Goal: Task Accomplishment & Management: Manage account settings

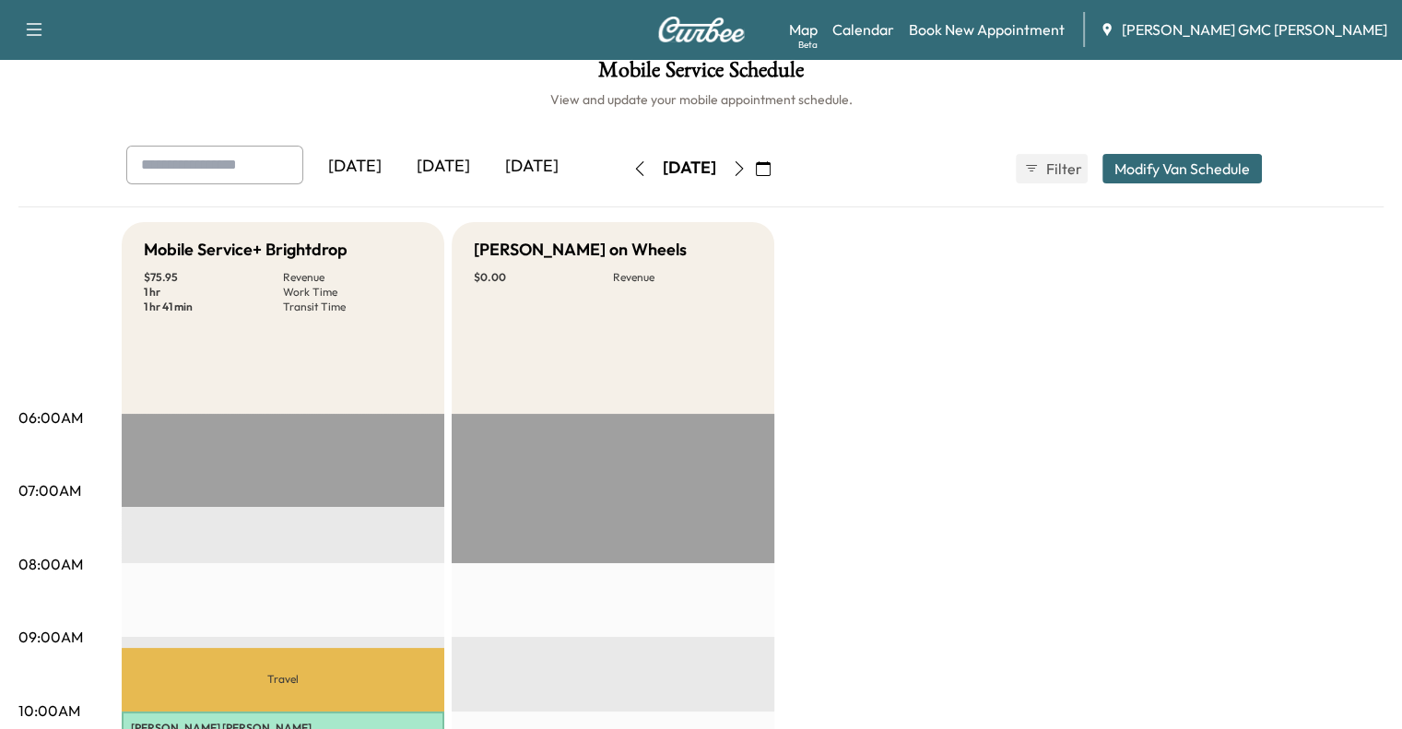
scroll to position [23, 0]
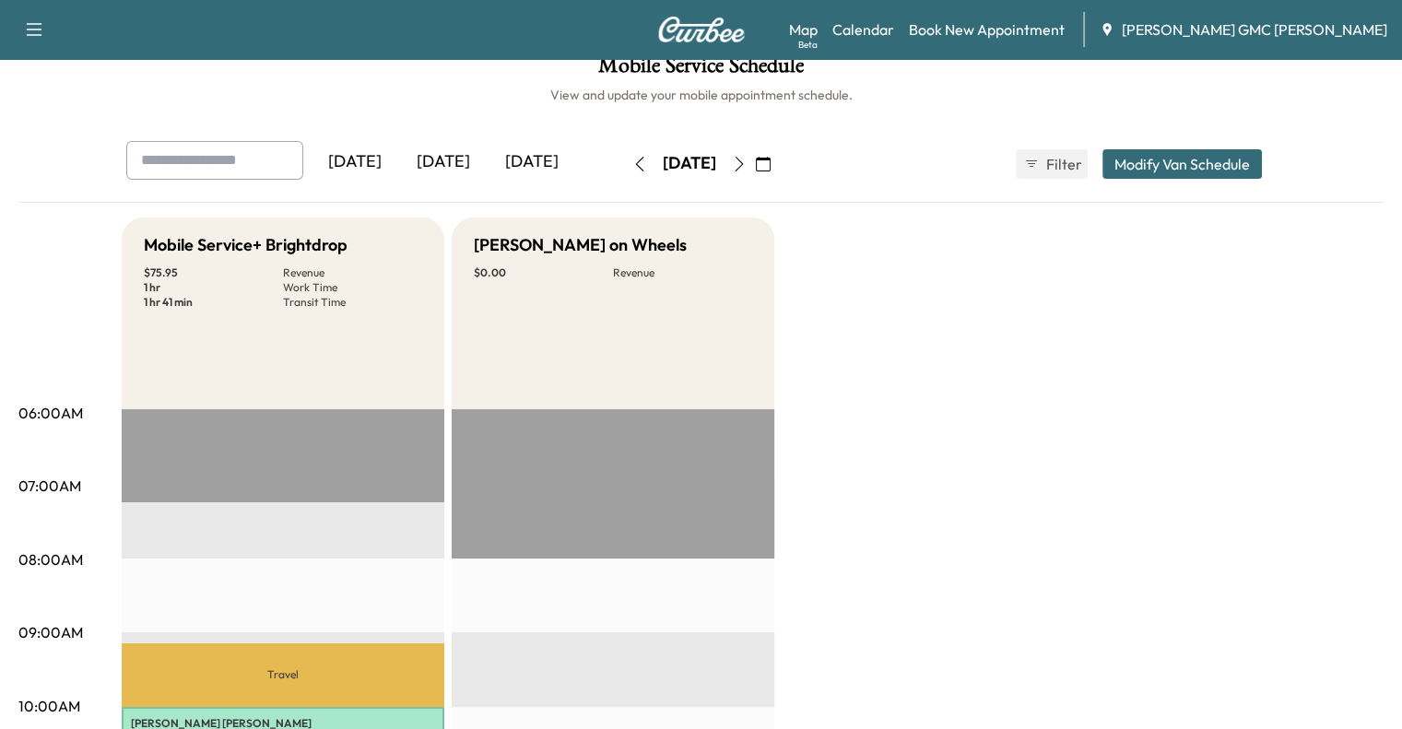
click at [399, 163] on div "[DATE]" at bounding box center [443, 162] width 89 height 42
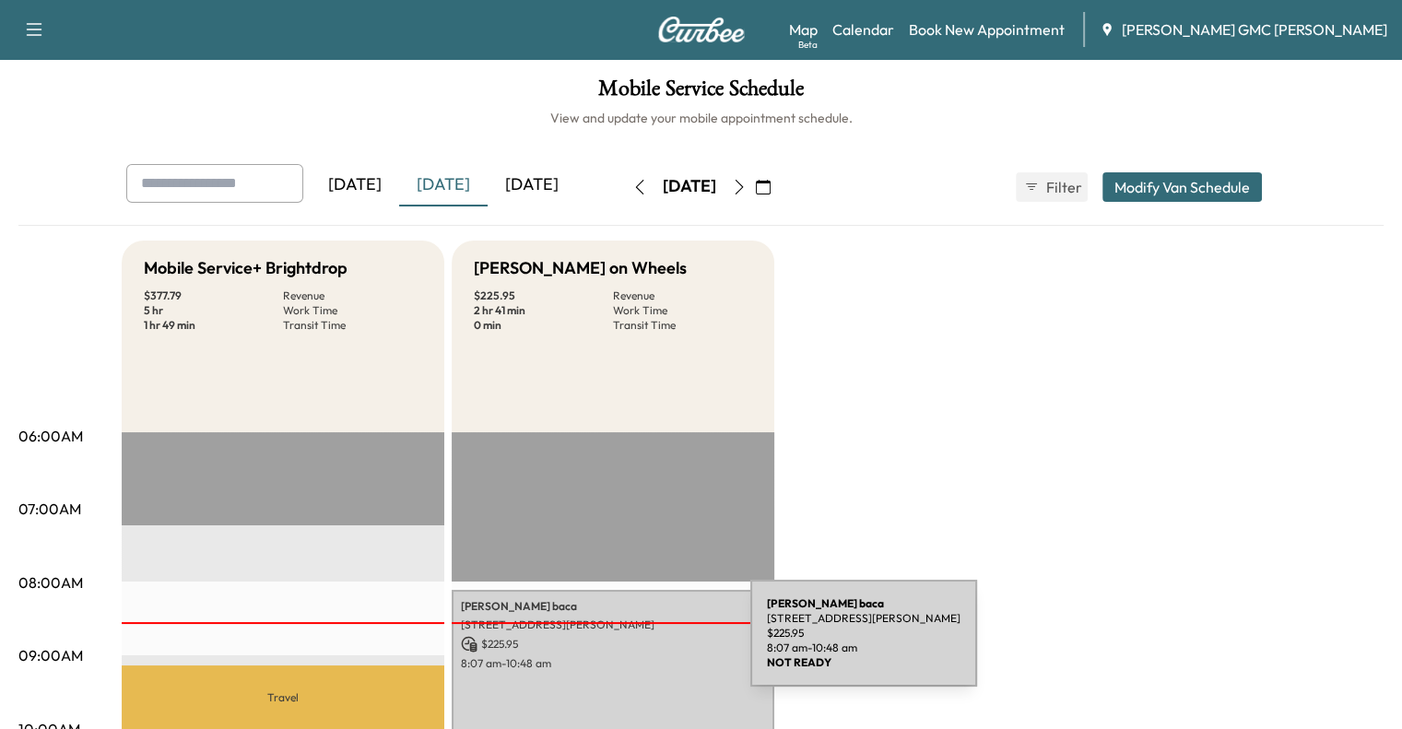
click at [612, 644] on p "$ 225.95" at bounding box center [613, 644] width 304 height 17
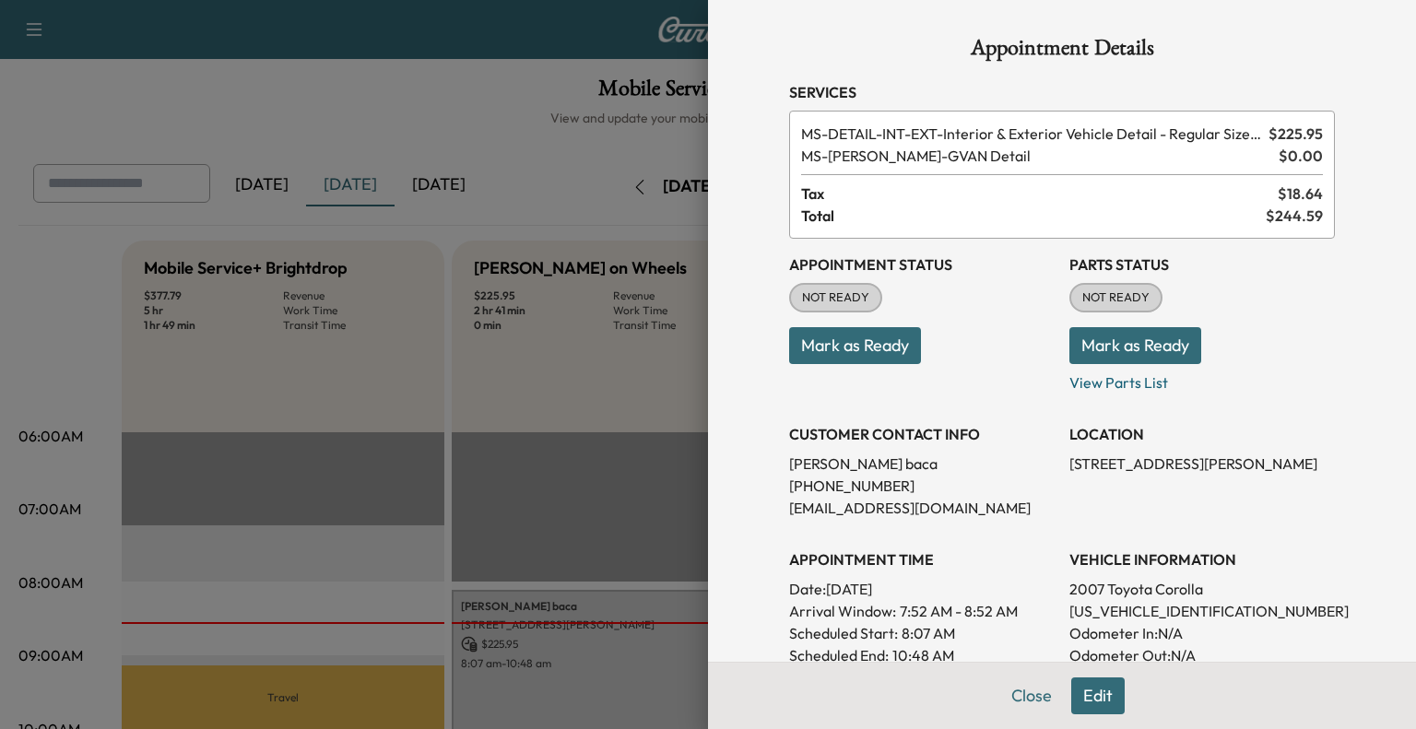
click at [528, 402] on div at bounding box center [708, 364] width 1416 height 729
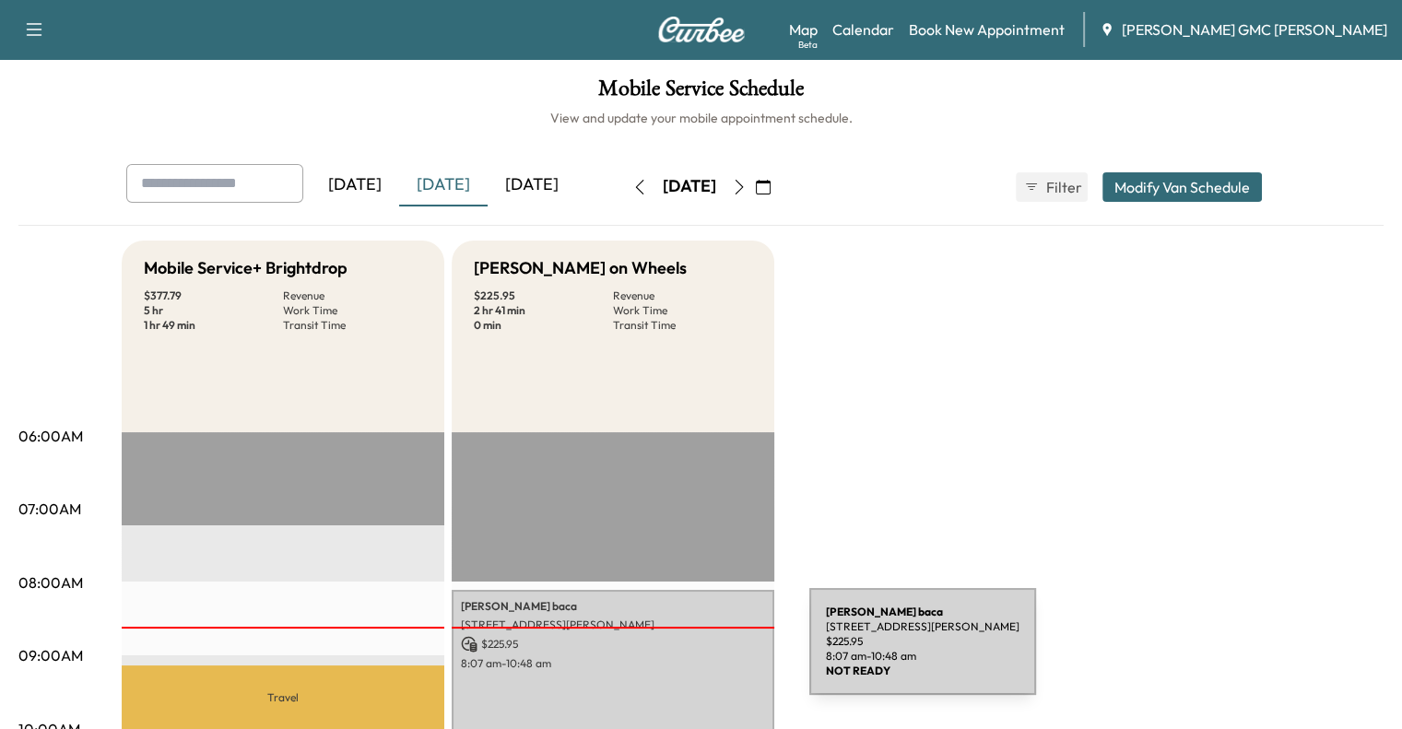
click at [671, 656] on p "8:07 am - 10:48 am" at bounding box center [613, 663] width 304 height 15
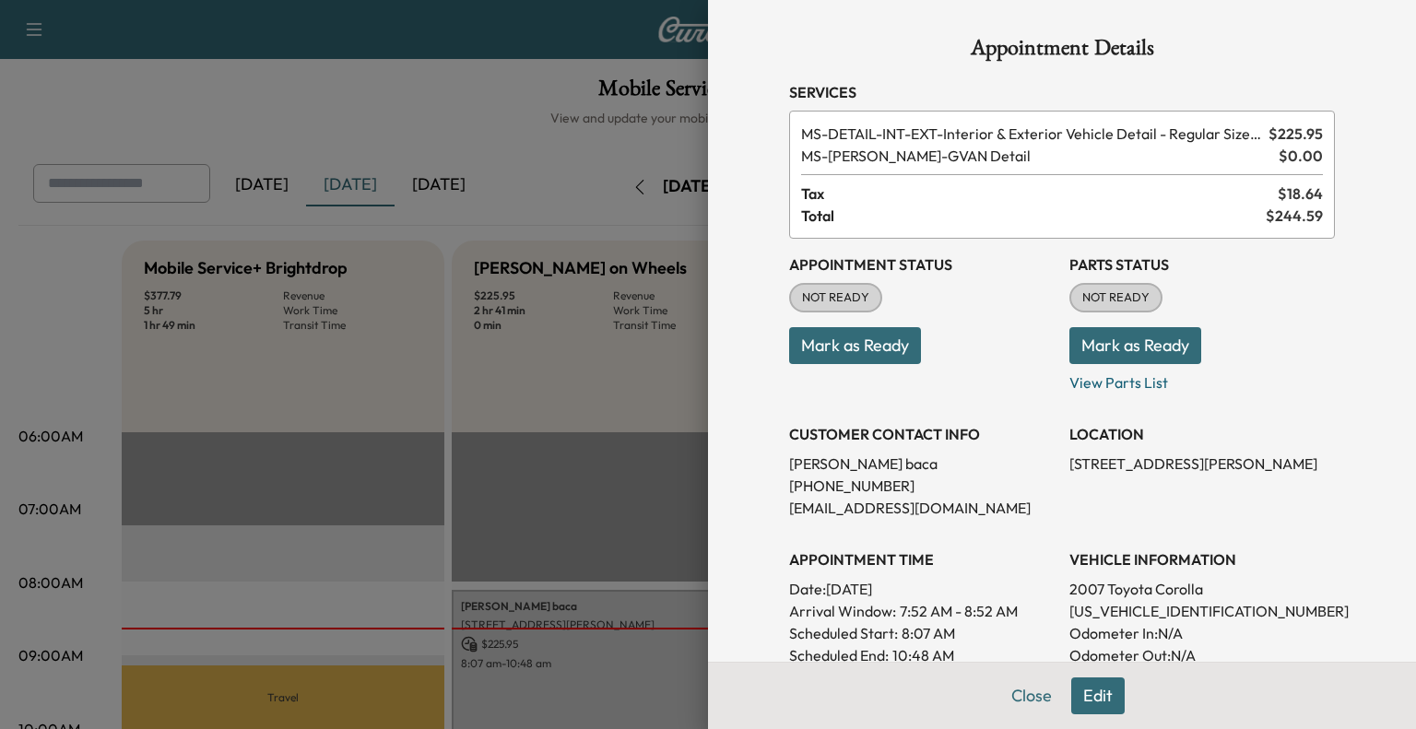
click at [871, 341] on button "Mark as Ready" at bounding box center [855, 345] width 132 height 37
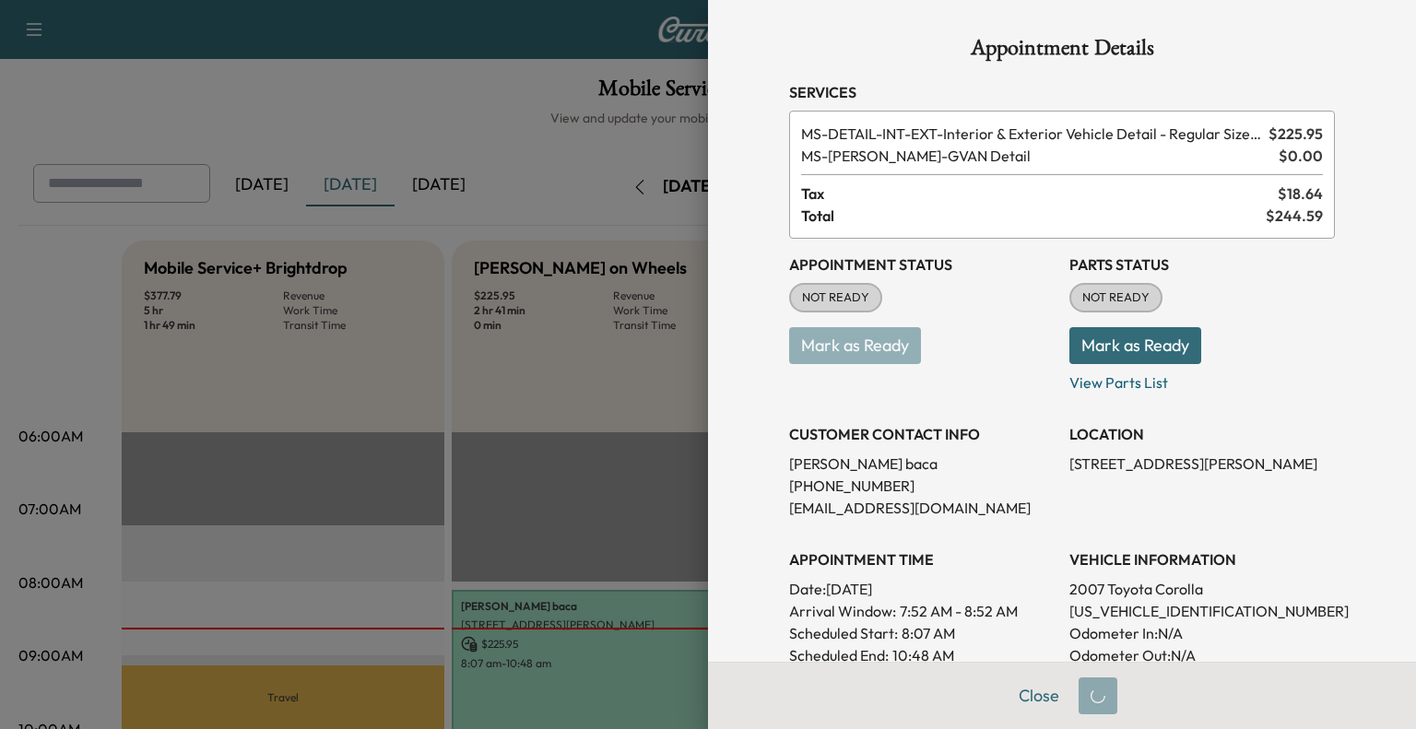
click at [575, 449] on div at bounding box center [708, 364] width 1416 height 729
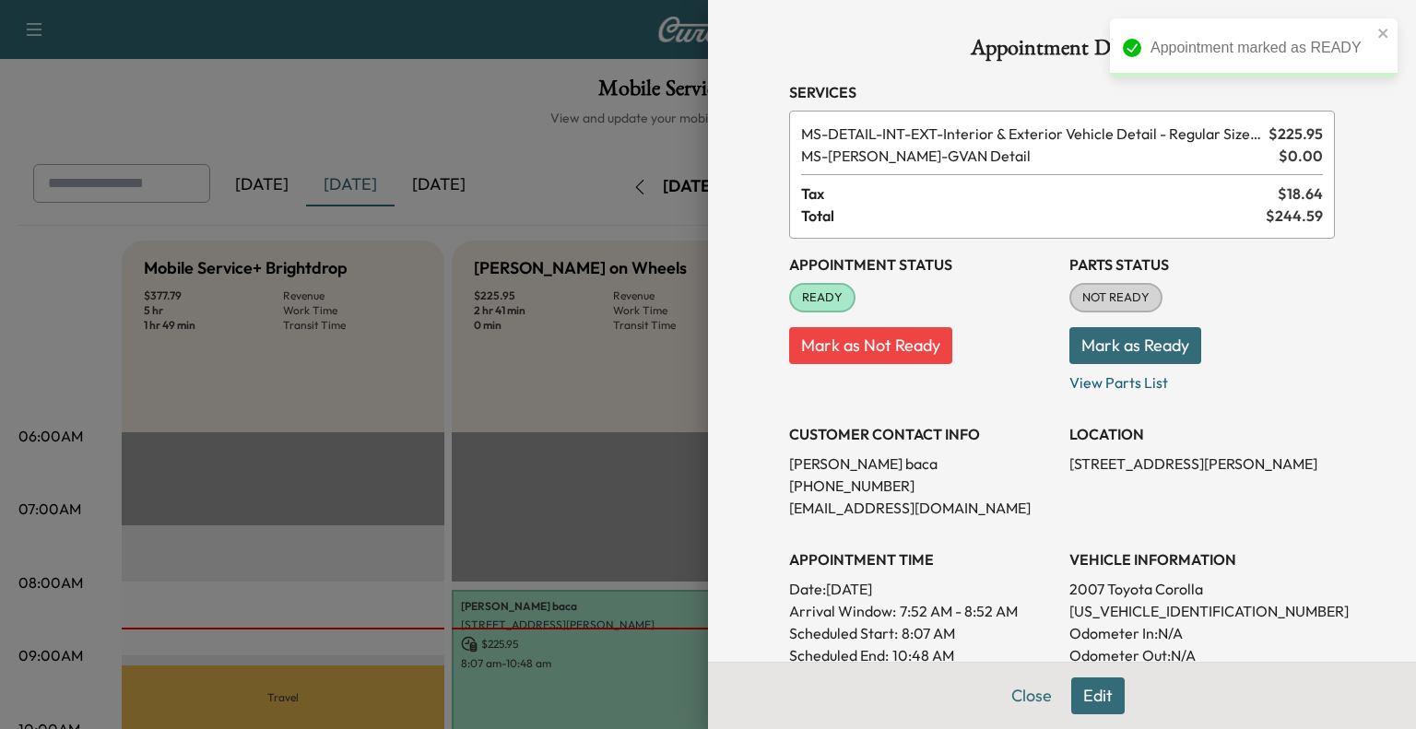
click at [575, 449] on div at bounding box center [708, 364] width 1416 height 729
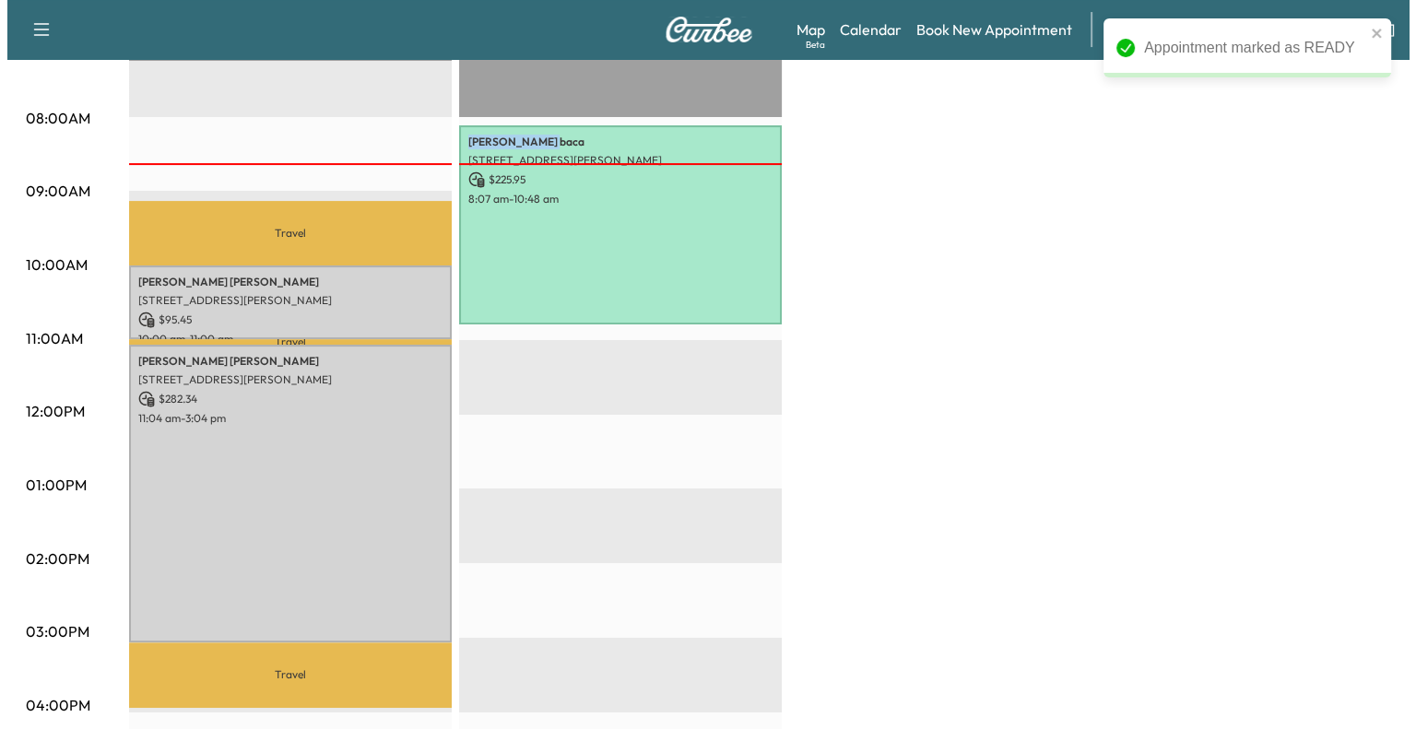
scroll to position [502, 0]
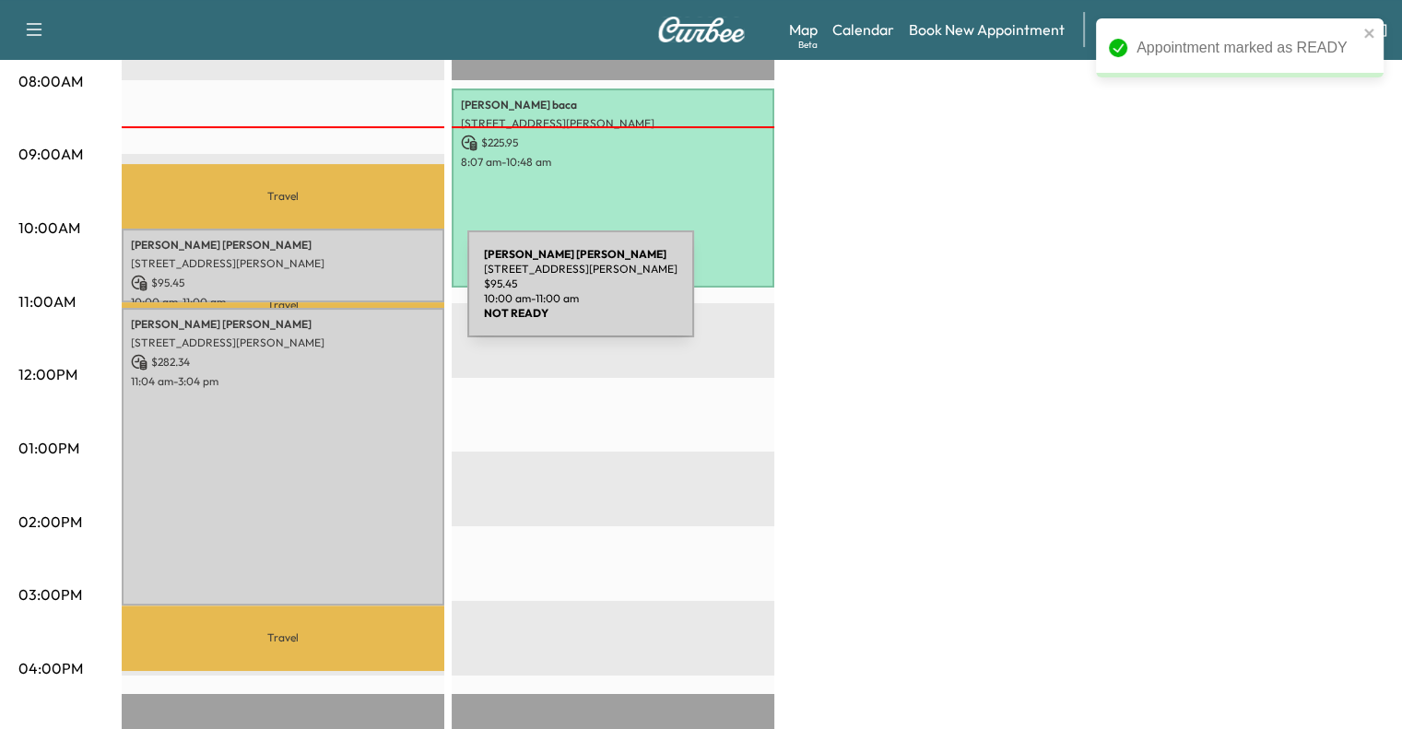
click at [329, 295] on p "10:00 am - 11:00 am" at bounding box center [283, 302] width 304 height 15
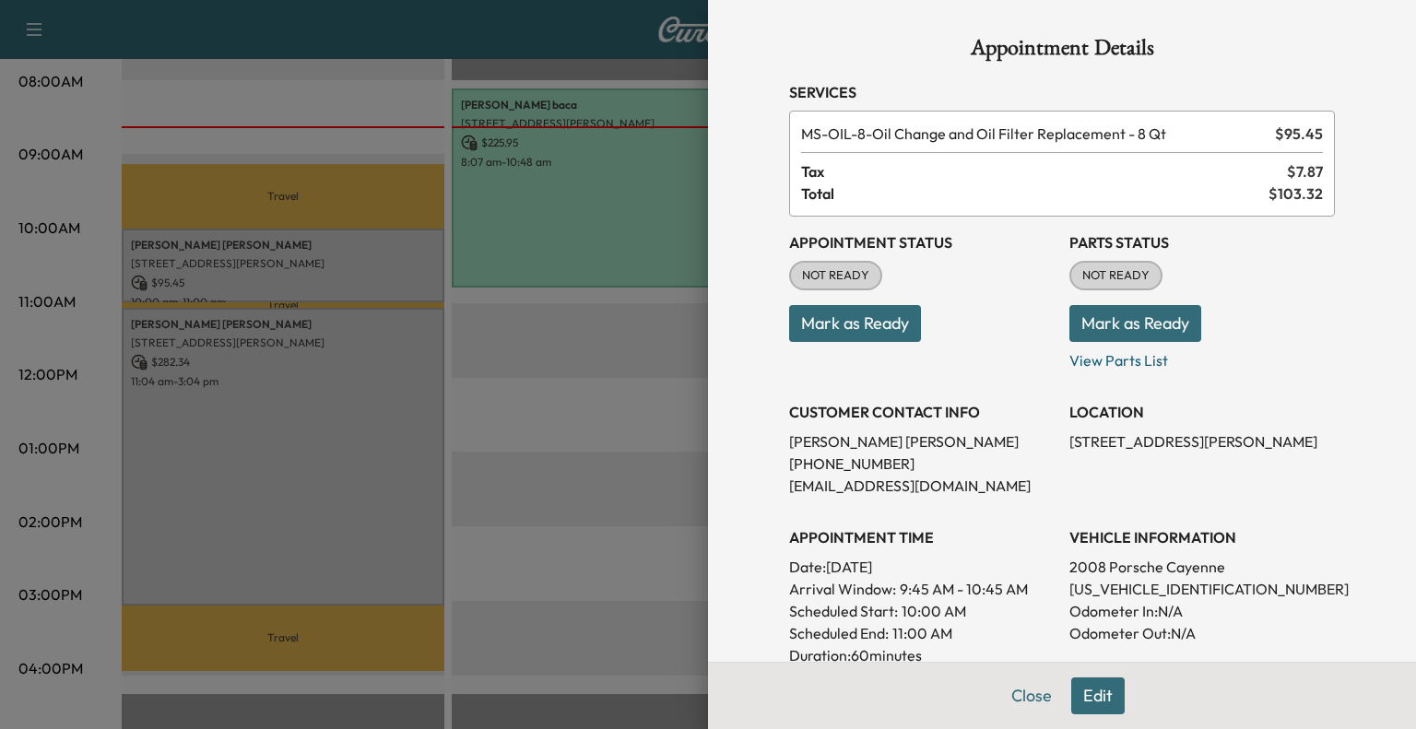
click at [896, 338] on button "Mark as Ready" at bounding box center [855, 323] width 132 height 37
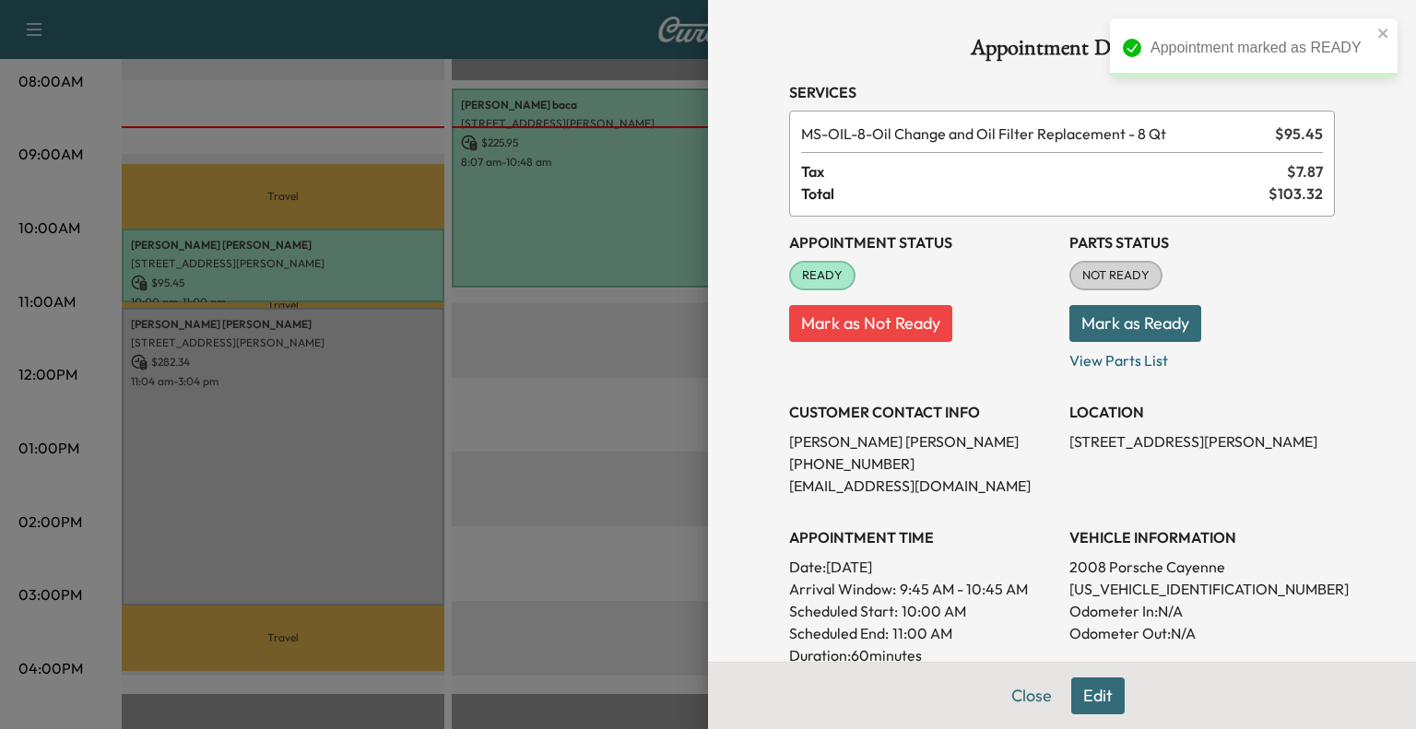
click at [1079, 329] on button "Mark as Ready" at bounding box center [1135, 323] width 132 height 37
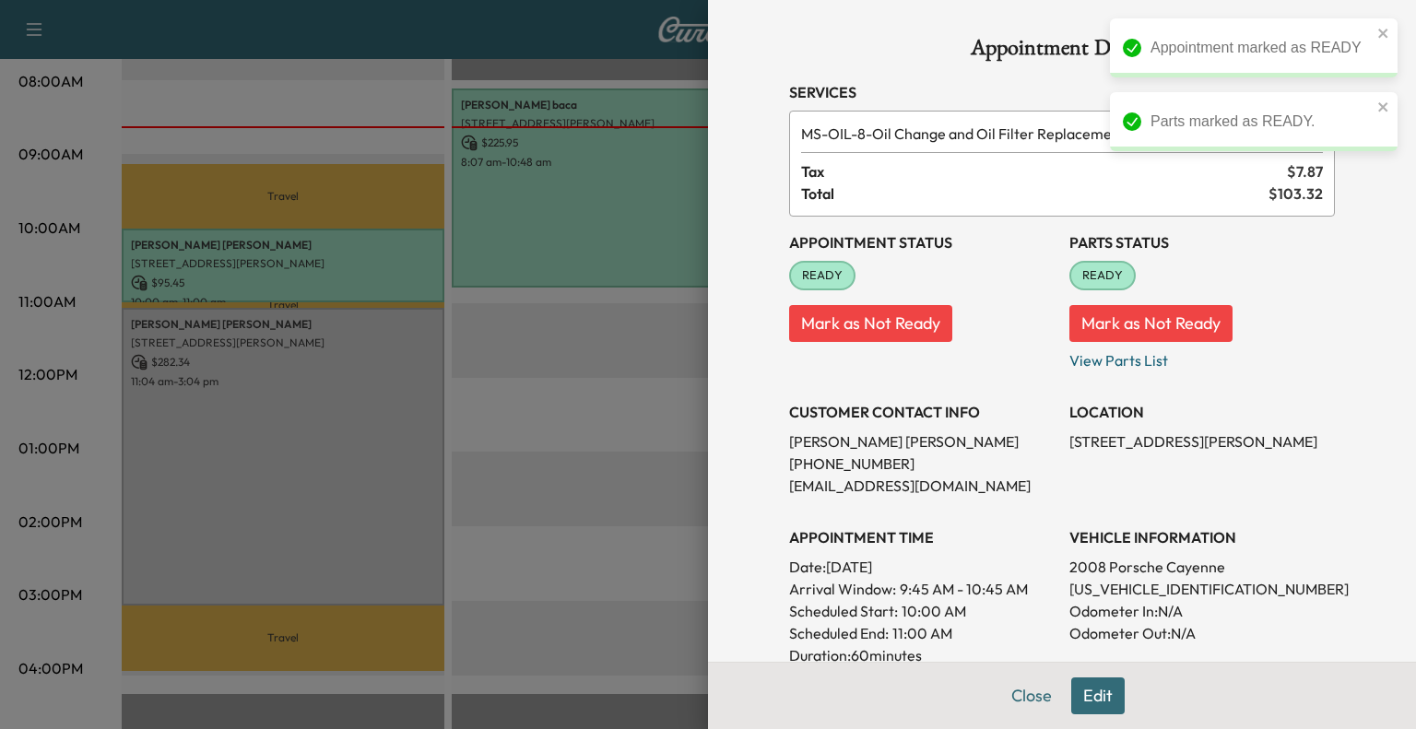
click at [306, 405] on div at bounding box center [708, 364] width 1416 height 729
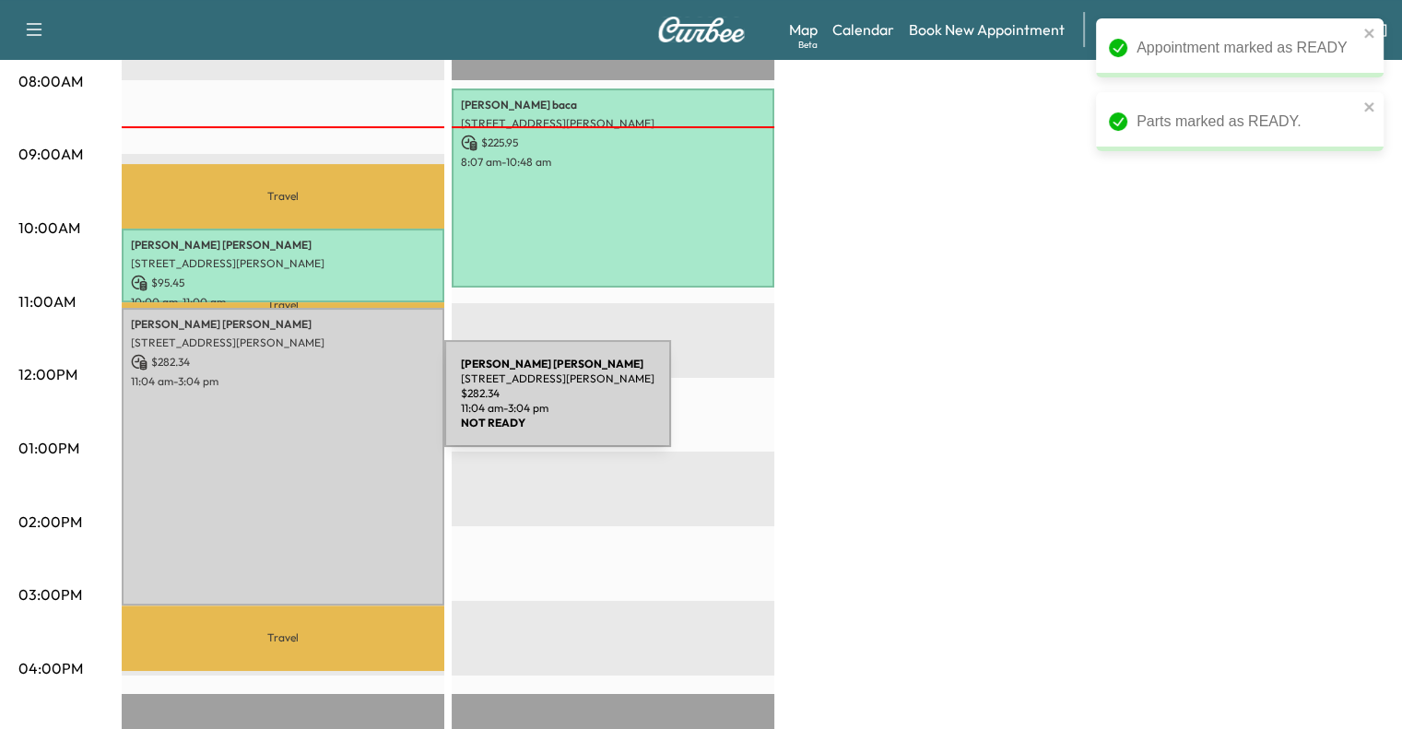
click at [306, 405] on div "[PERSON_NAME] [STREET_ADDRESS][PERSON_NAME] $ 282.34 11:04 am - 3:04 pm" at bounding box center [283, 457] width 323 height 298
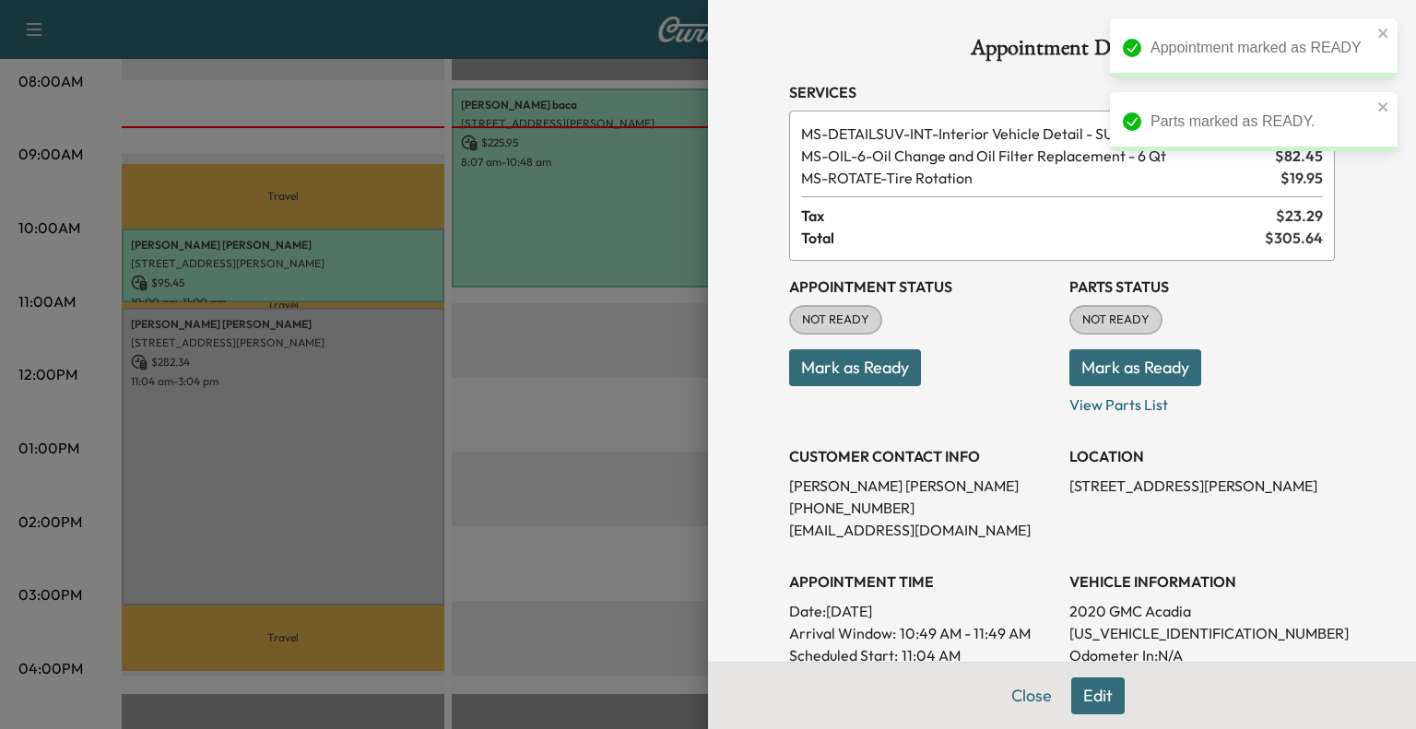
click at [881, 380] on button "Mark as Ready" at bounding box center [855, 367] width 132 height 37
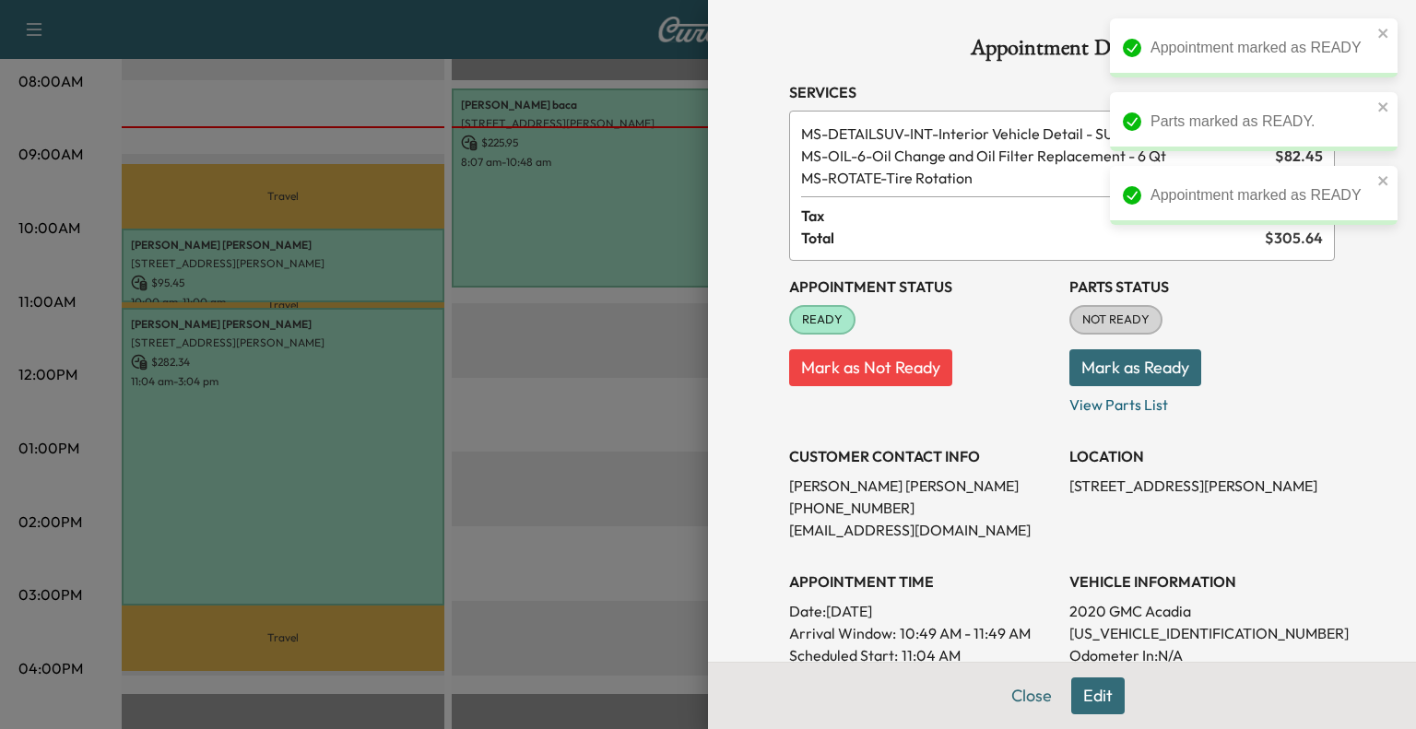
click at [1103, 360] on button "Mark as Ready" at bounding box center [1135, 367] width 132 height 37
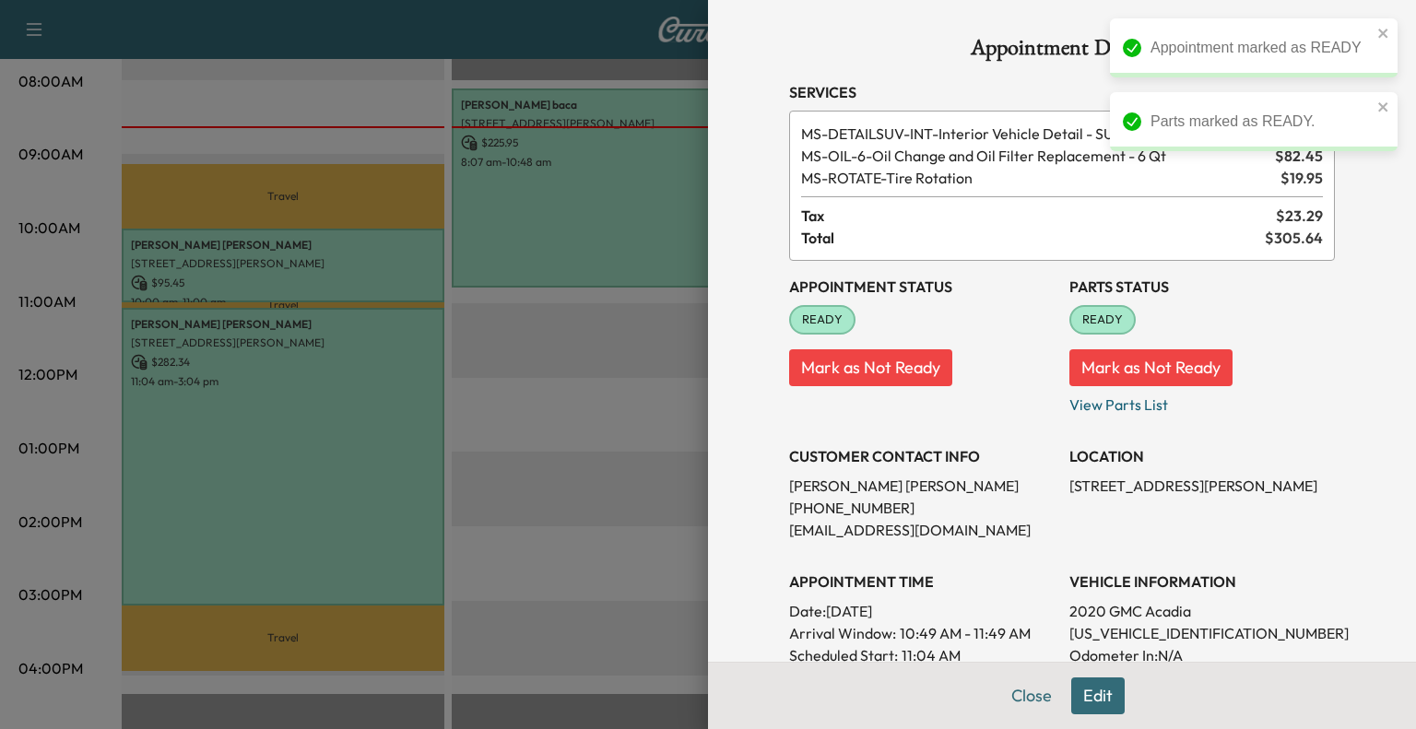
click at [650, 478] on div at bounding box center [708, 364] width 1416 height 729
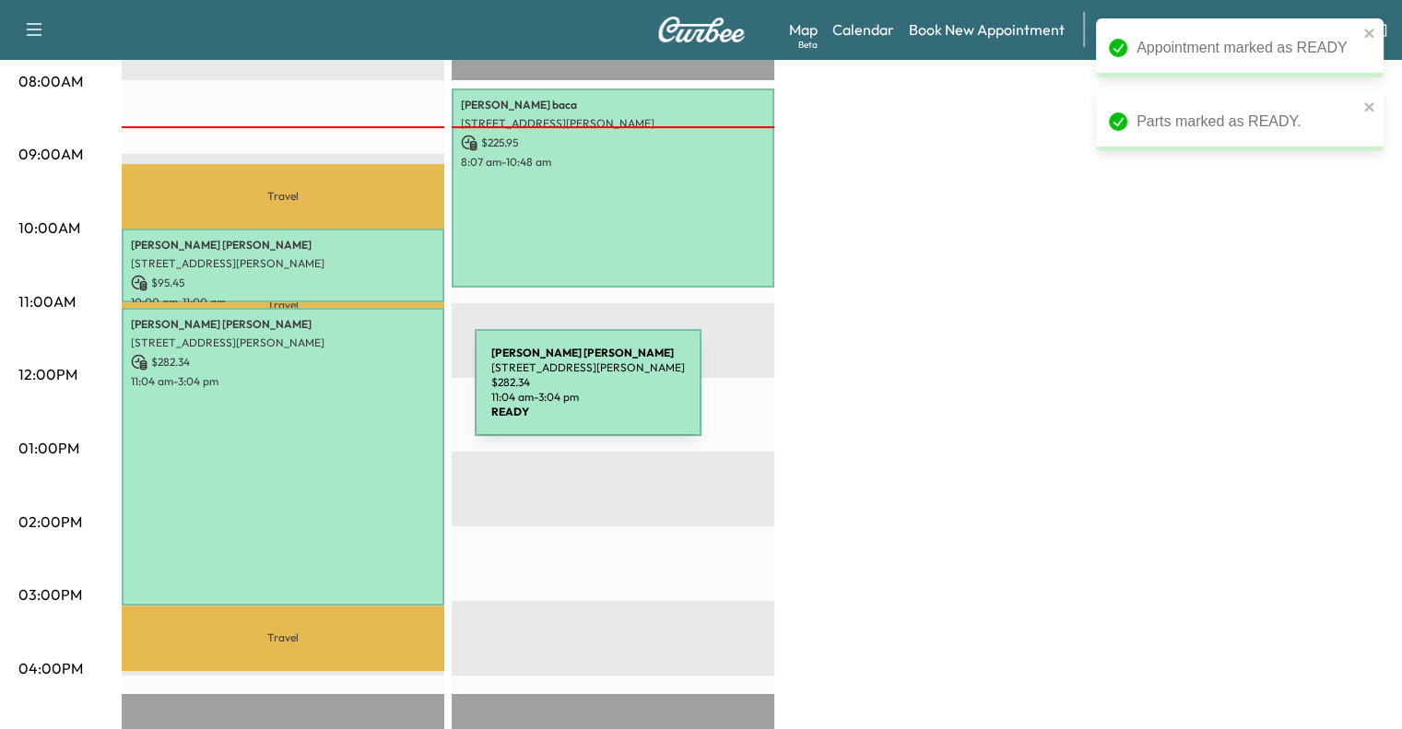
click at [337, 394] on div "[PERSON_NAME] [STREET_ADDRESS][PERSON_NAME] $ 282.34 11:04 am - 3:04 pm" at bounding box center [283, 457] width 323 height 298
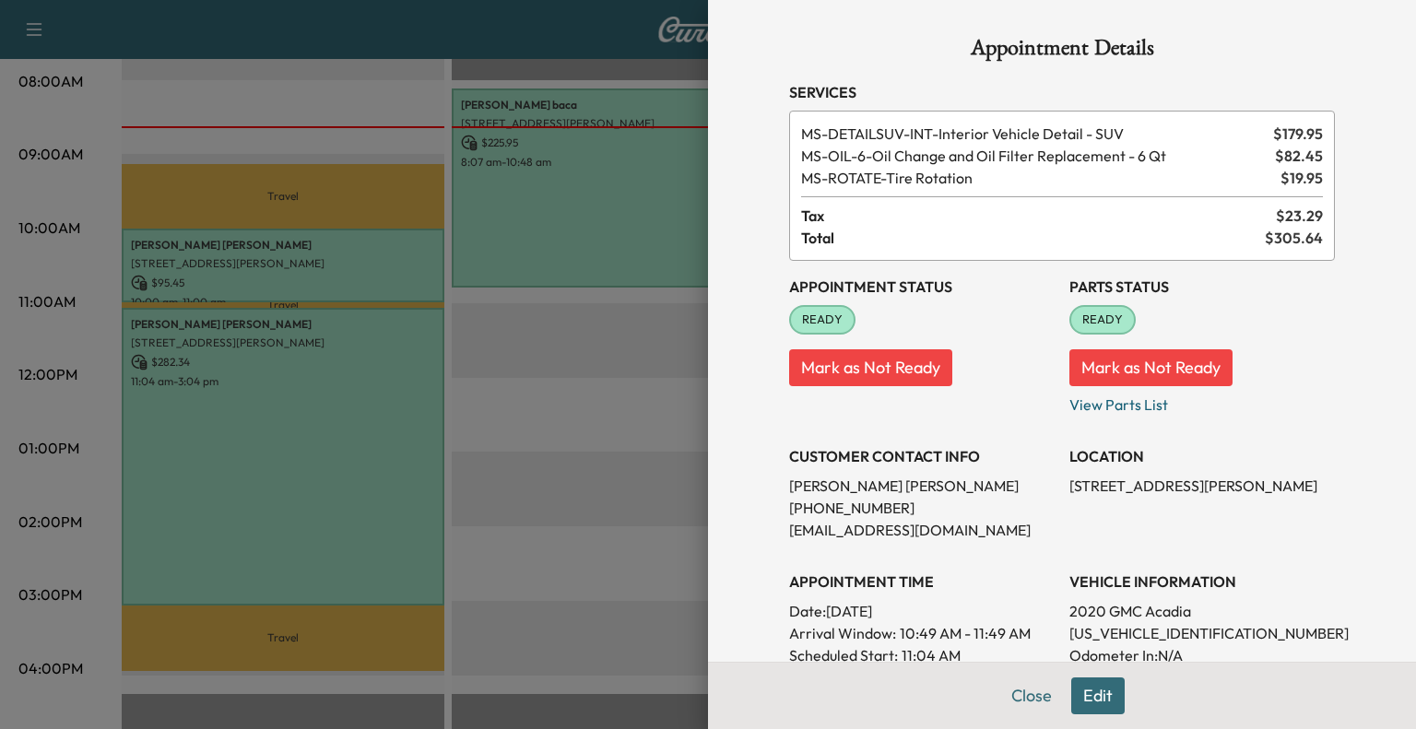
click at [548, 335] on div at bounding box center [708, 364] width 1416 height 729
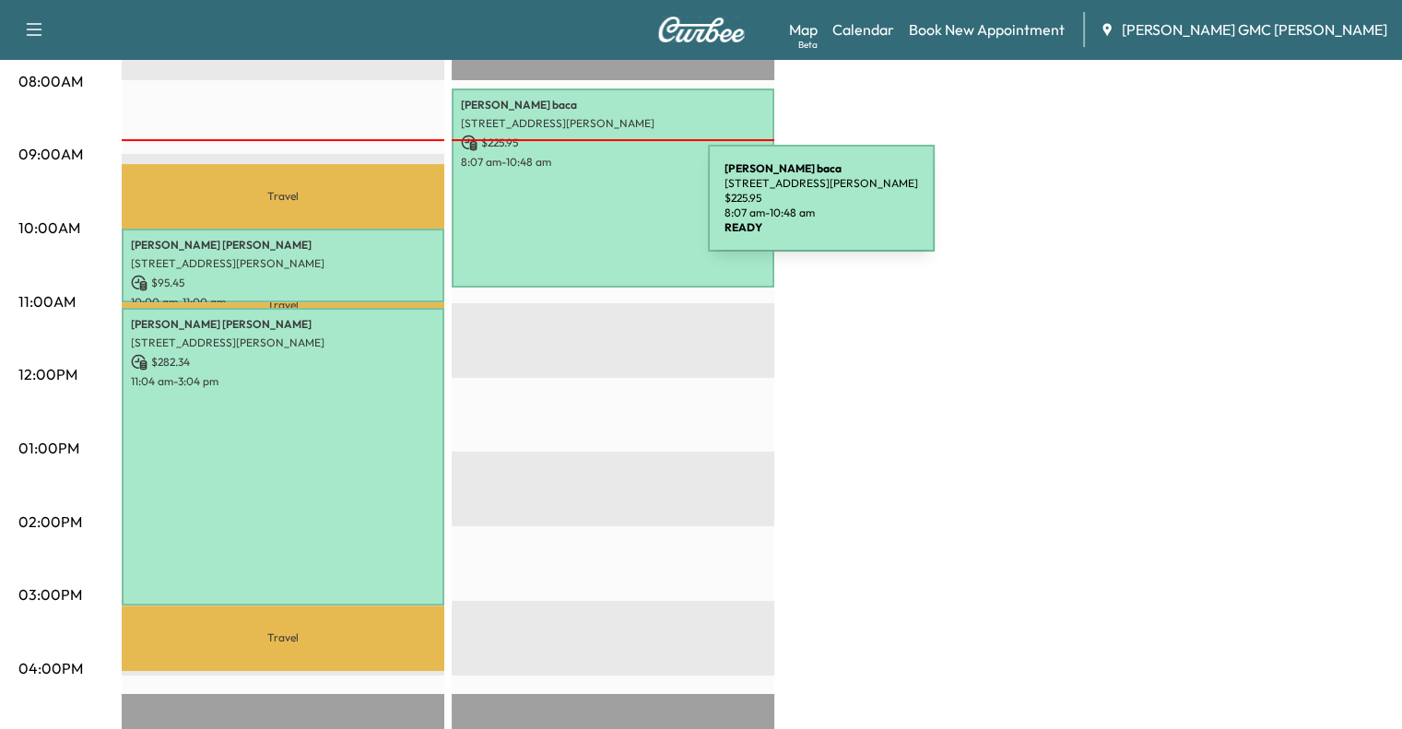
click at [570, 209] on div "[PERSON_NAME] [STREET_ADDRESS][PERSON_NAME] $ 225.95 8:07 am - 10:48 am" at bounding box center [613, 189] width 323 height 200
